Goal: Task Accomplishment & Management: Manage account settings

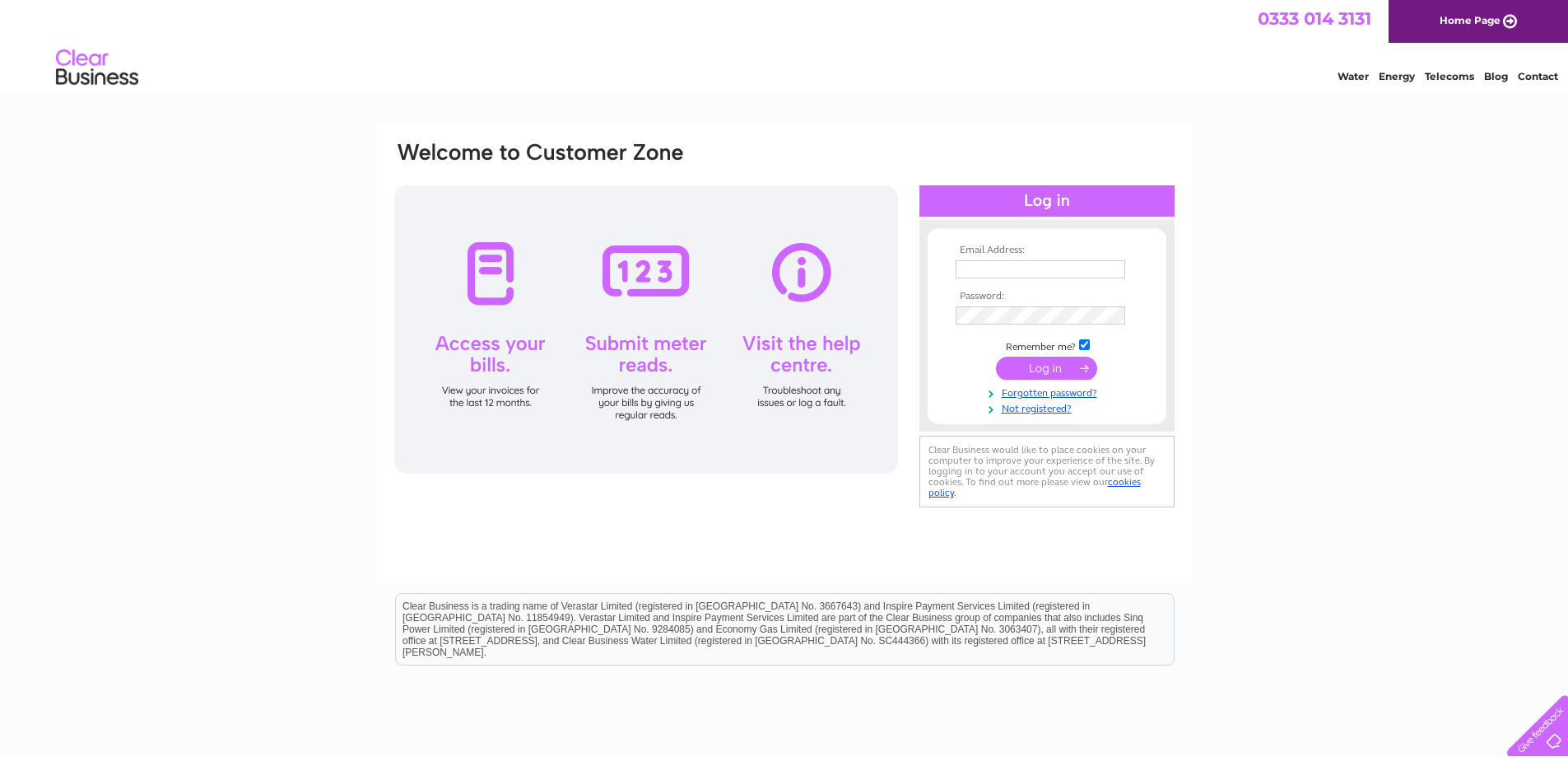
type input "[EMAIL_ADDRESS][DOMAIN_NAME]"
click at [1043, 368] on input "submit" at bounding box center [1047, 368] width 101 height 23
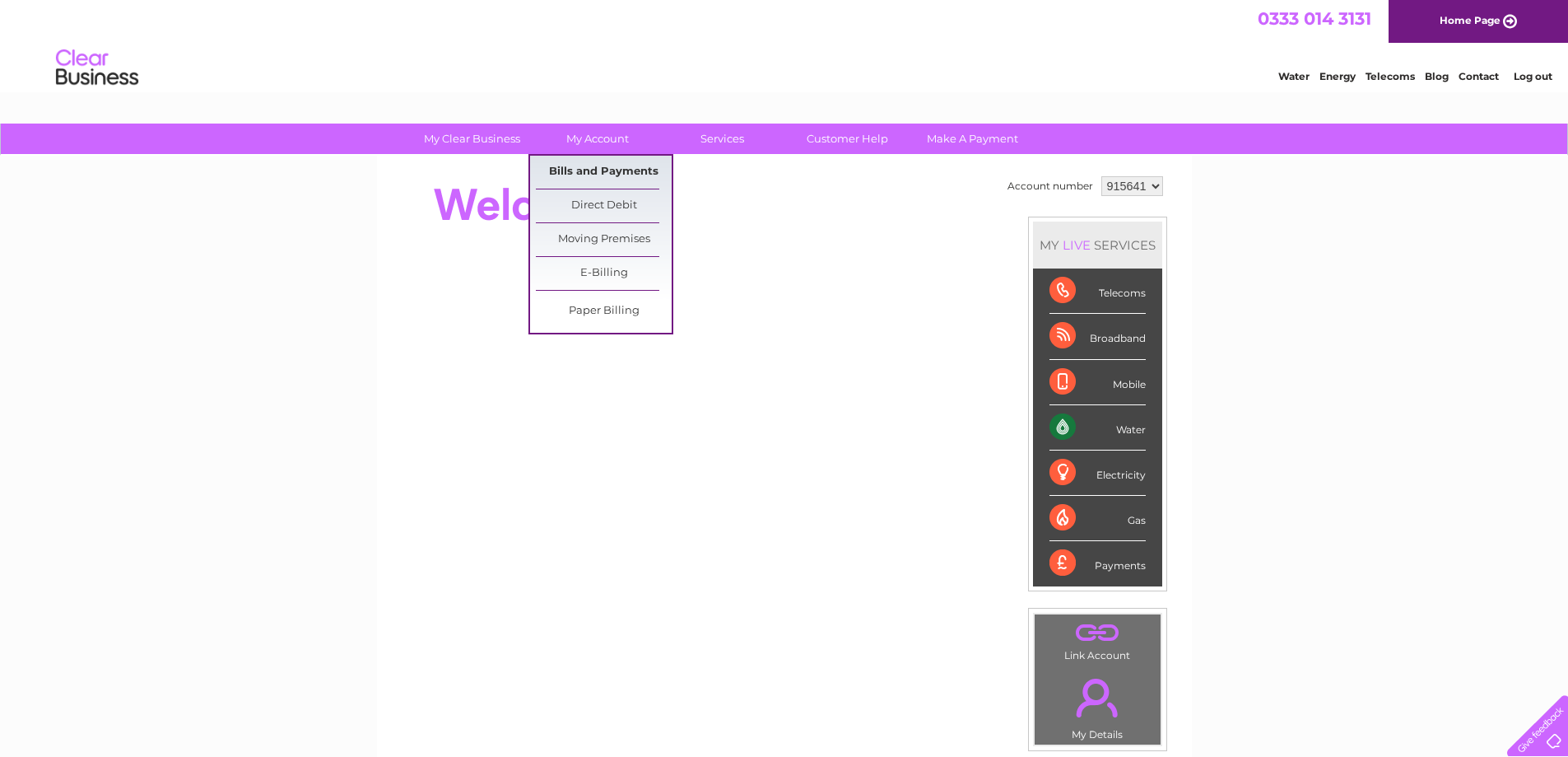
click at [594, 171] on link "Bills and Payments" at bounding box center [604, 172] width 136 height 33
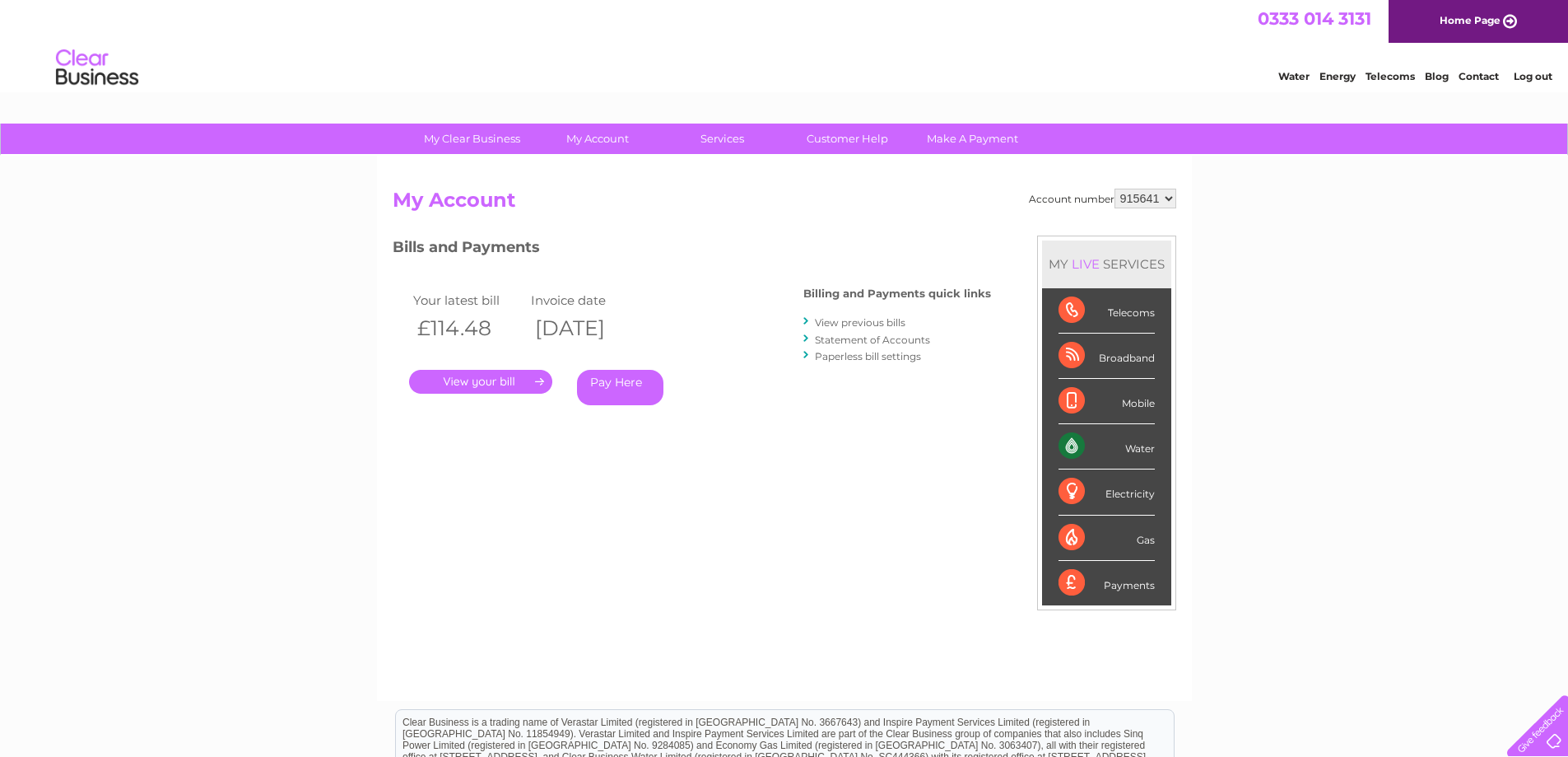
click at [464, 380] on link "." at bounding box center [480, 382] width 144 height 24
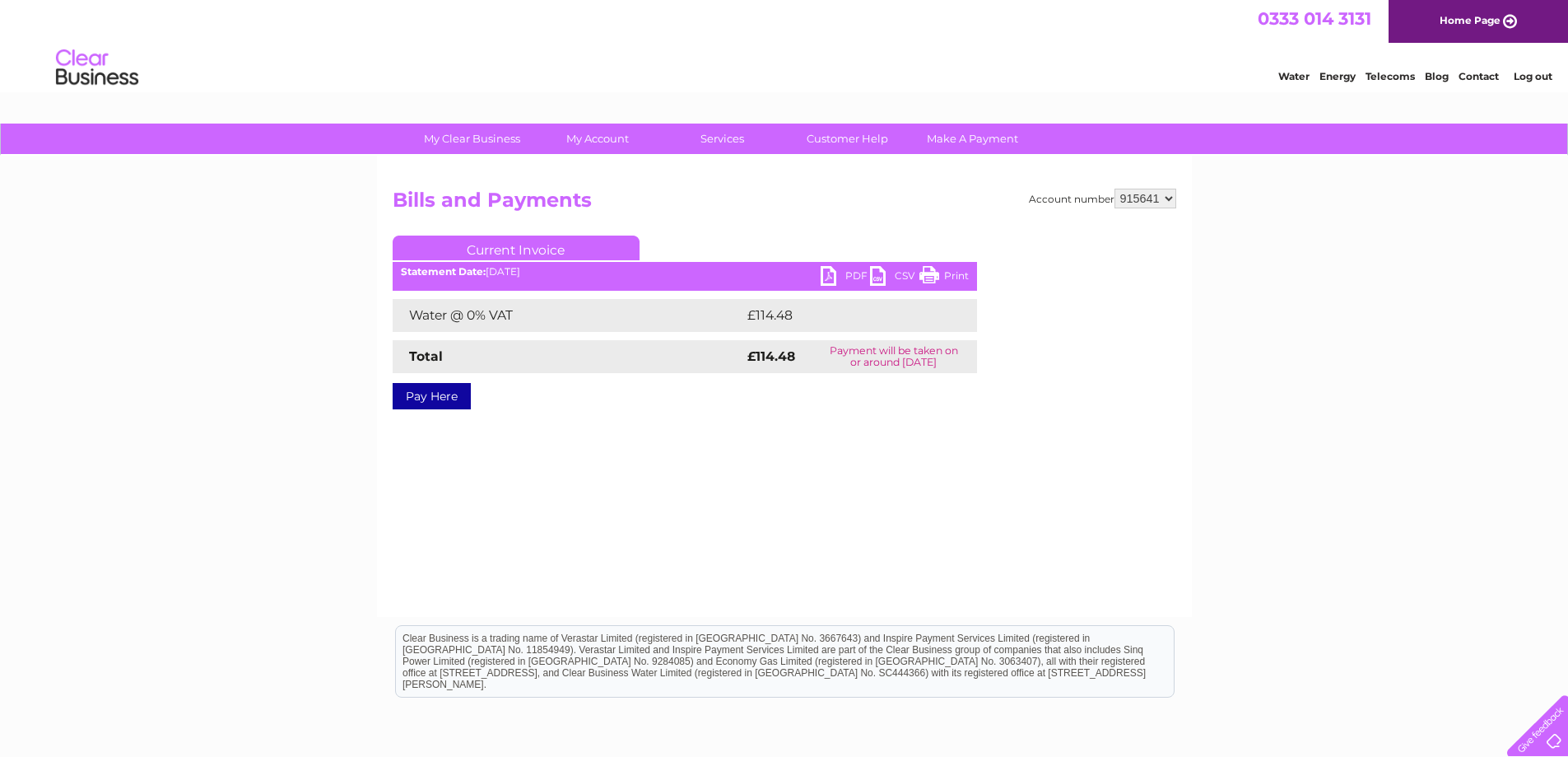
click at [858, 272] on link "PDF" at bounding box center [845, 278] width 49 height 24
